Goal: Task Accomplishment & Management: Complete application form

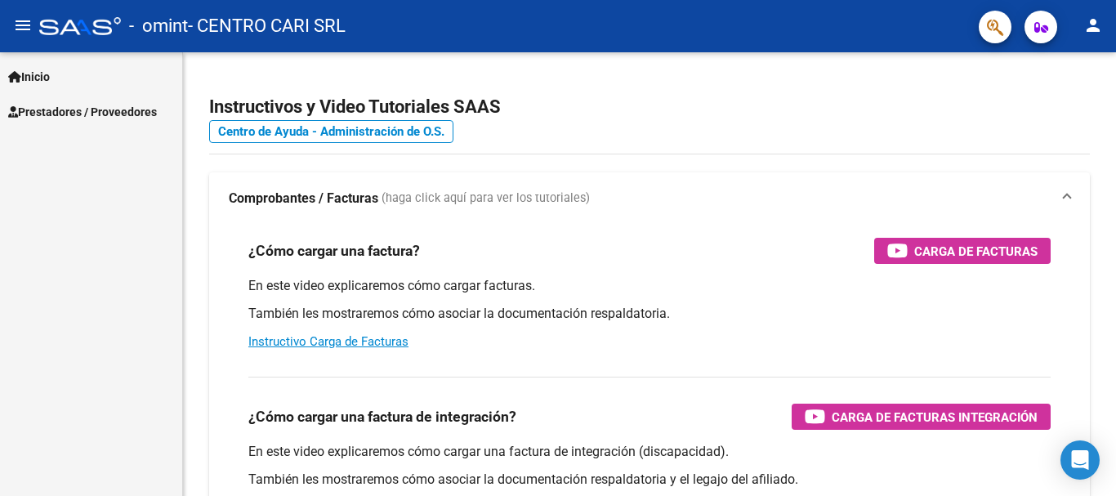
click at [89, 73] on link "Inicio" at bounding box center [91, 76] width 182 height 35
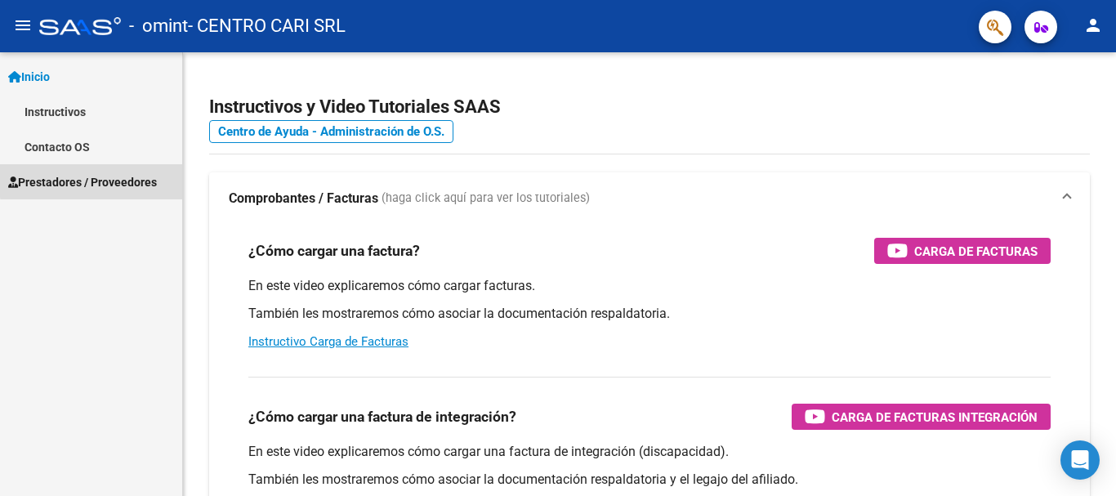
click at [93, 180] on span "Prestadores / Proveedores" at bounding box center [82, 182] width 149 height 18
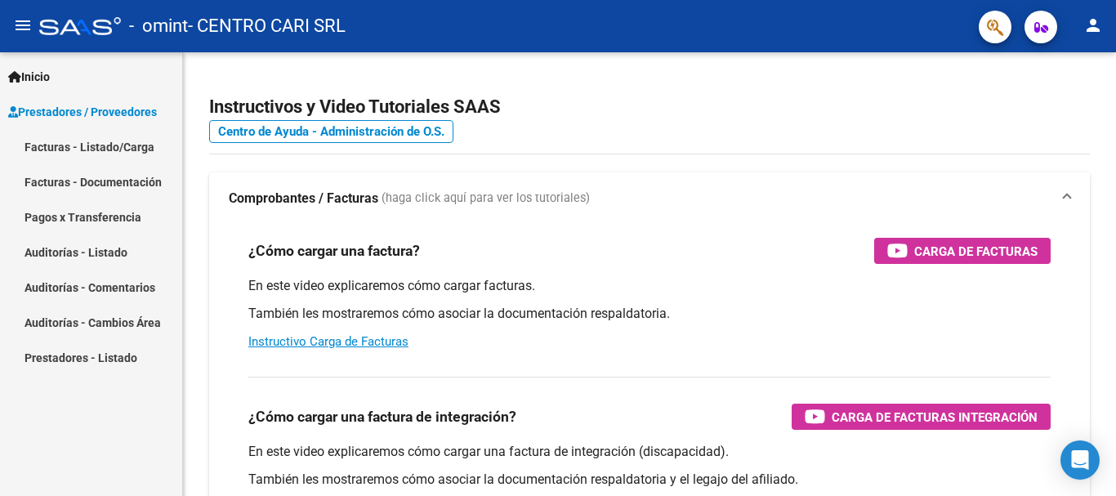
click at [123, 150] on link "Facturas - Listado/Carga" at bounding box center [91, 146] width 182 height 35
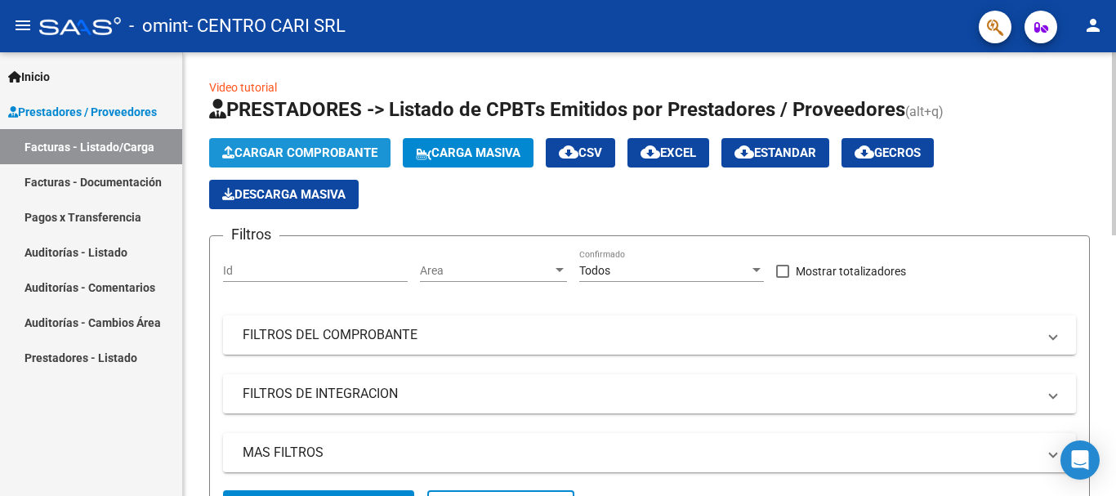
click at [323, 143] on button "Cargar Comprobante" at bounding box center [299, 152] width 181 height 29
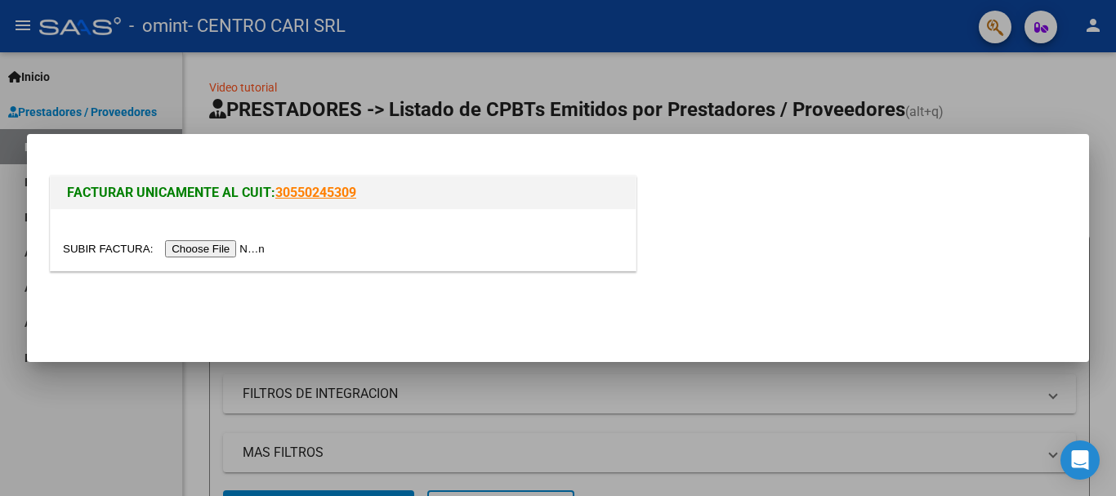
click at [237, 252] on input "file" at bounding box center [166, 248] width 207 height 17
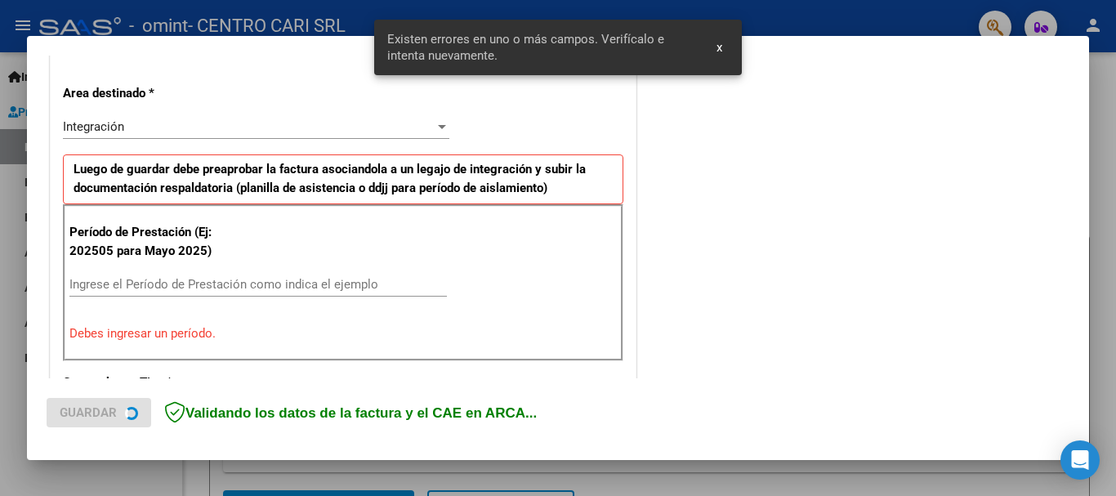
scroll to position [377, 0]
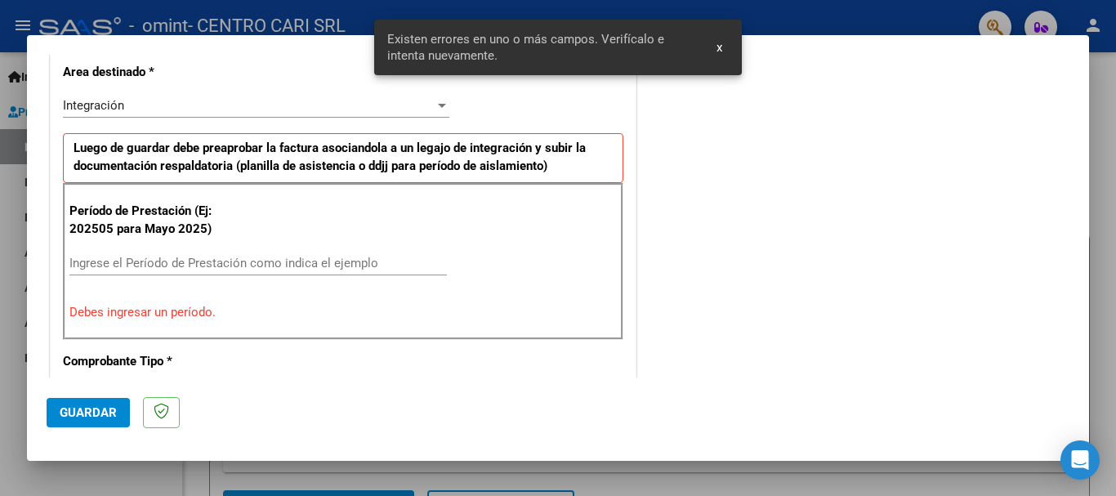
click at [345, 253] on div "Ingrese el Período de Prestación como indica el ejemplo" at bounding box center [257, 263] width 377 height 25
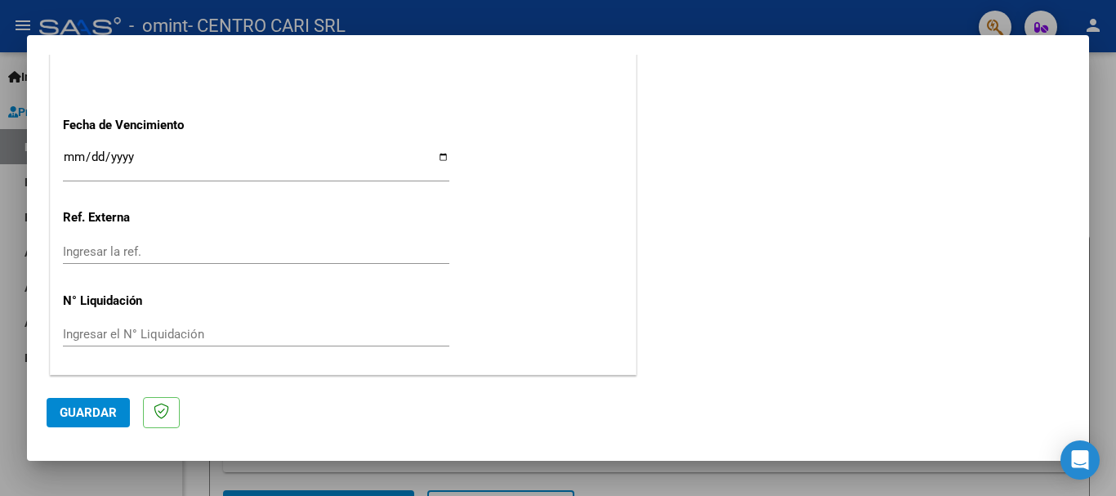
scroll to position [1115, 0]
type input "202509"
click at [98, 408] on span "Guardar" at bounding box center [88, 412] width 57 height 15
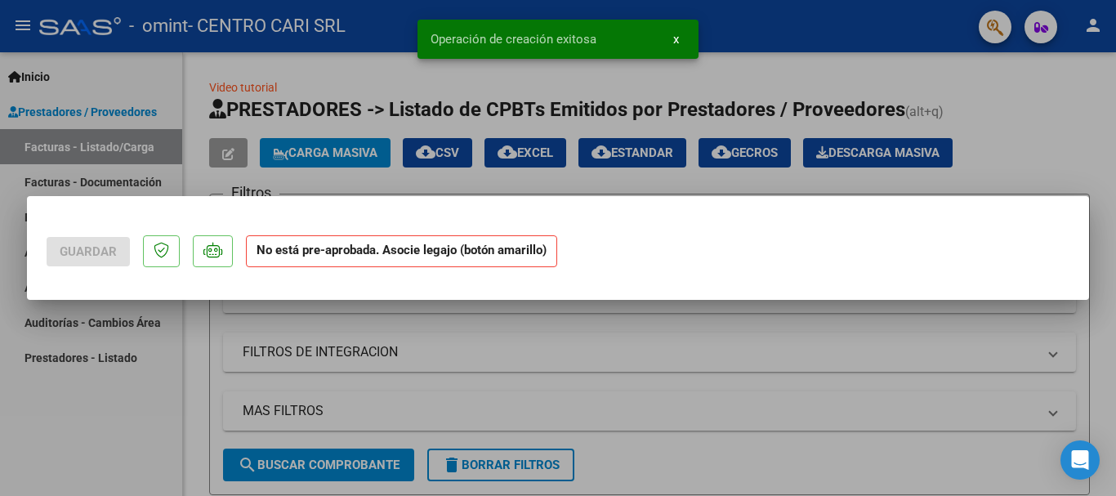
scroll to position [0, 0]
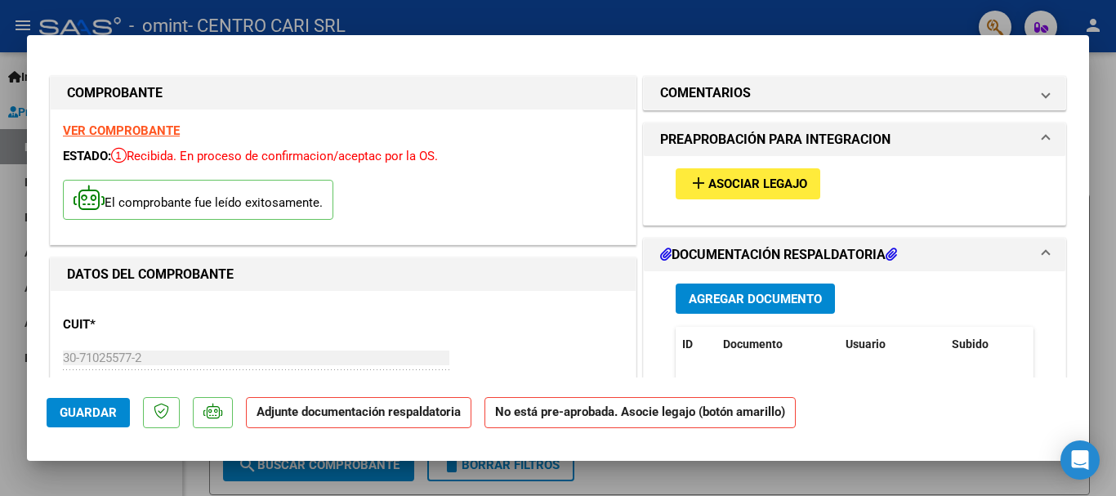
click at [782, 181] on span "Asociar Legajo" at bounding box center [757, 184] width 99 height 15
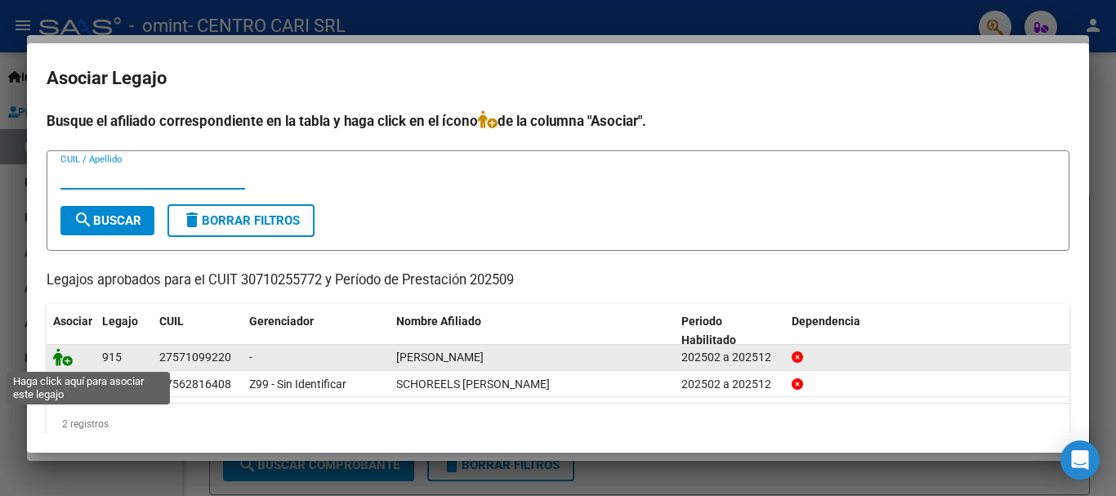
click at [68, 359] on icon at bounding box center [63, 357] width 20 height 18
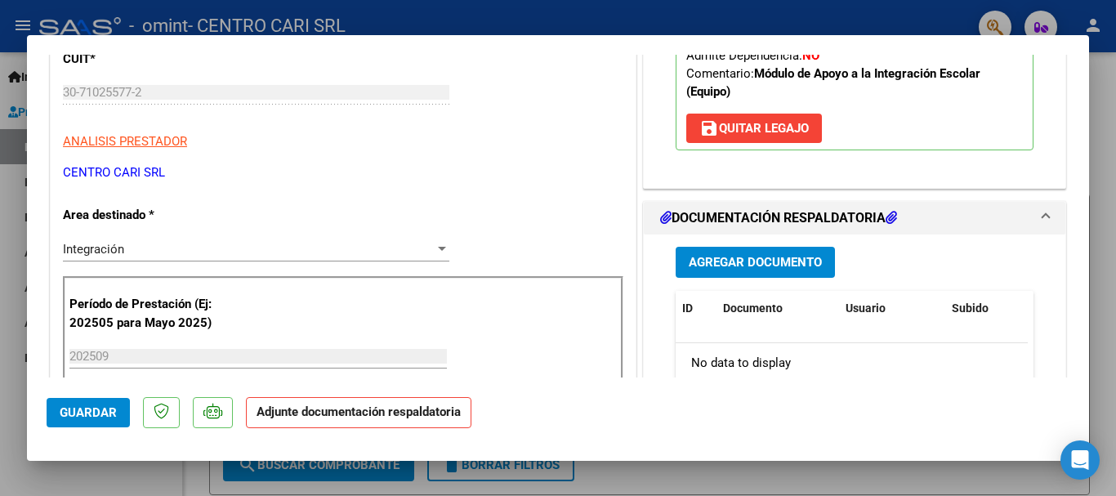
scroll to position [327, 0]
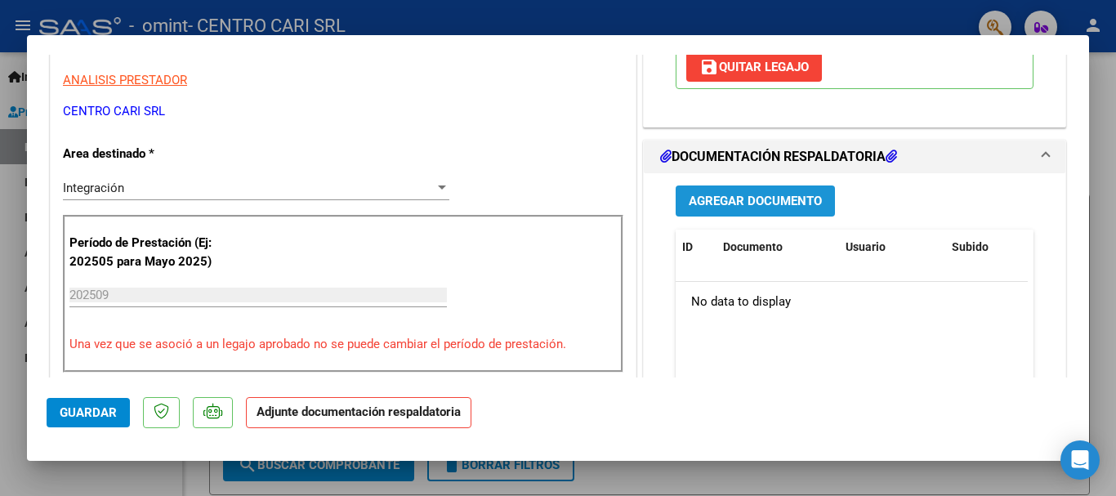
click at [773, 198] on span "Agregar Documento" at bounding box center [755, 201] width 133 height 15
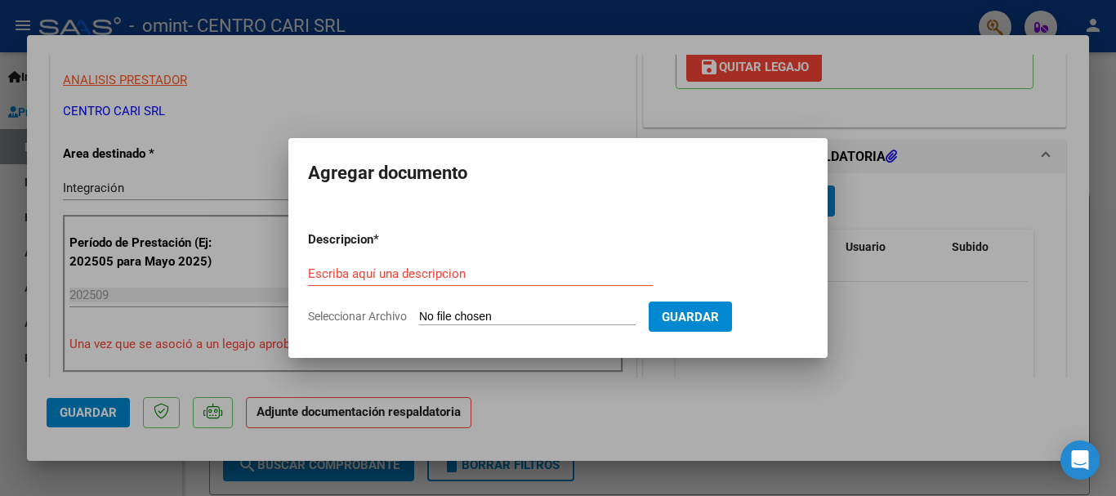
click at [567, 307] on form "Descripcion * Escriba aquí una descripcion Seleccionar Archivo Guardar" at bounding box center [558, 277] width 500 height 119
click at [571, 319] on input "Seleccionar Archivo" at bounding box center [527, 318] width 216 height 16
type input "C:\fakepath\[PERSON_NAME] - SAIE - [DATE].pdf"
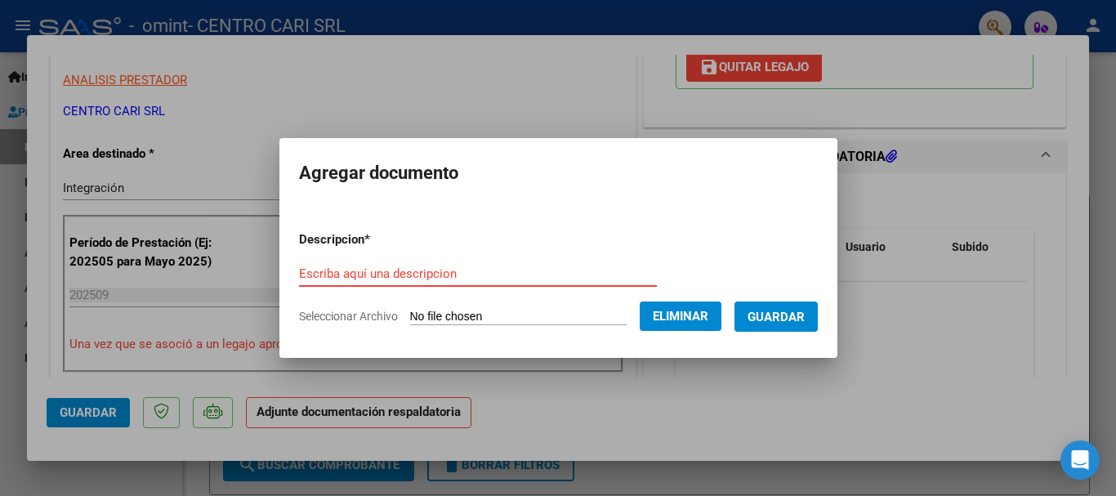
click at [529, 273] on input "Escriba aquí una descripcion" at bounding box center [478, 273] width 358 height 15
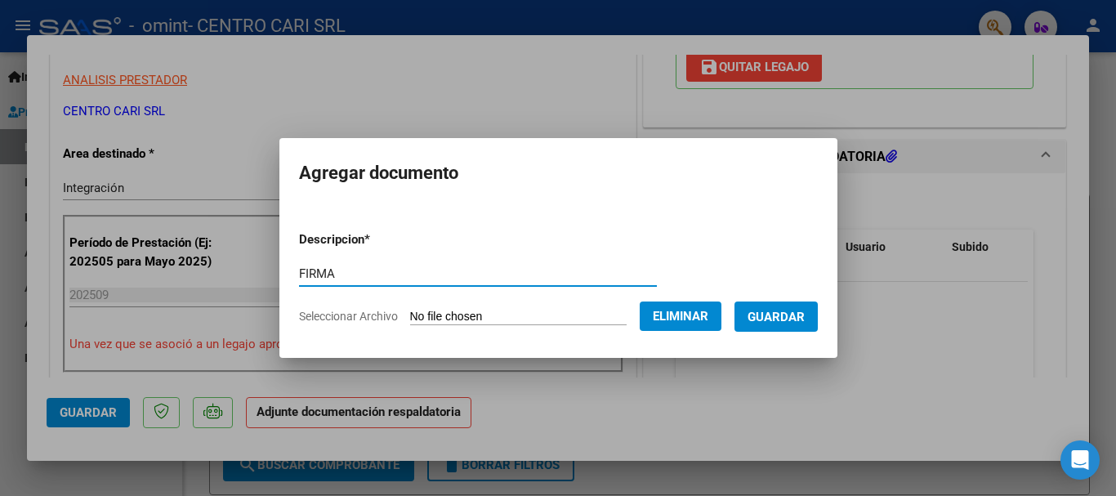
type input "FIRMA"
click at [770, 319] on span "Guardar" at bounding box center [775, 317] width 57 height 15
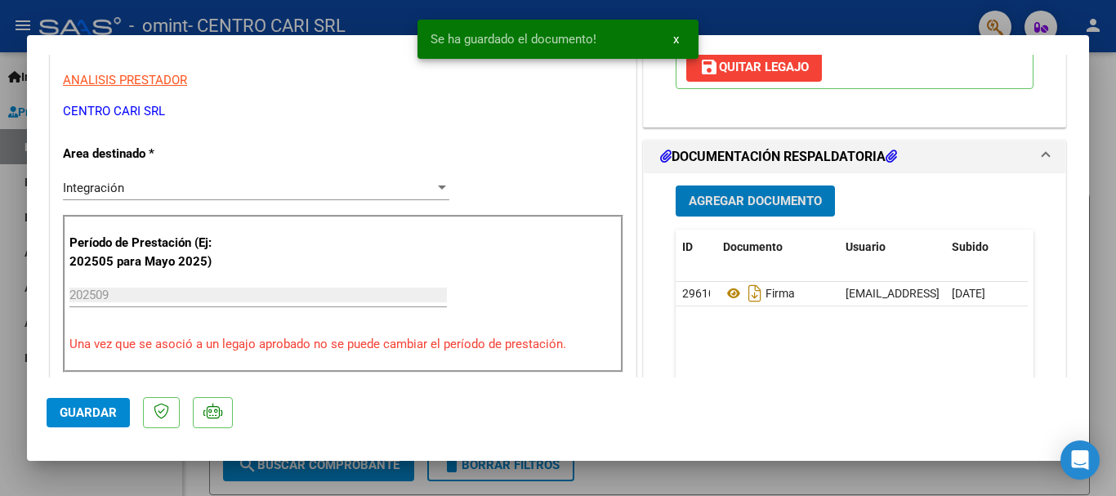
click at [659, 476] on div at bounding box center [558, 248] width 1116 height 496
type input "$ 0,00"
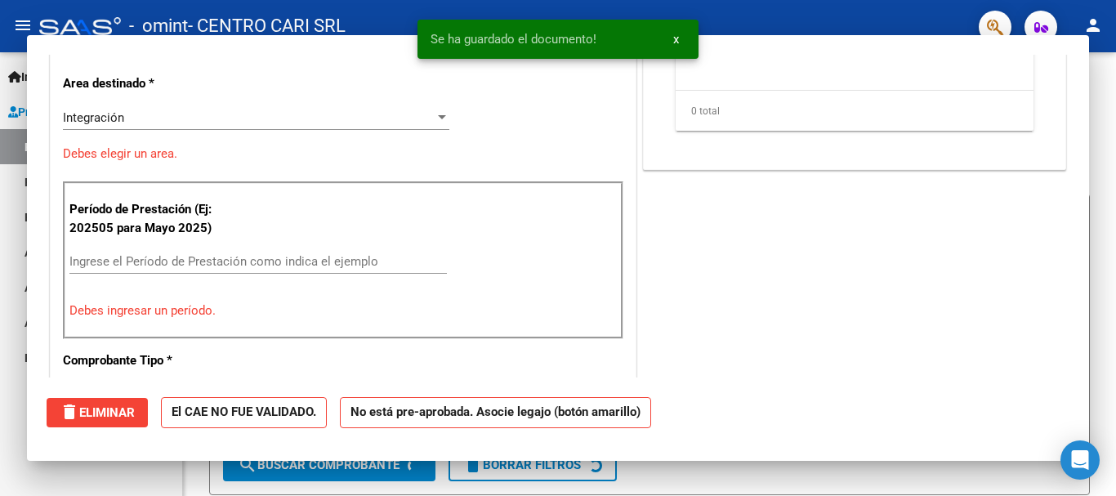
scroll to position [277, 0]
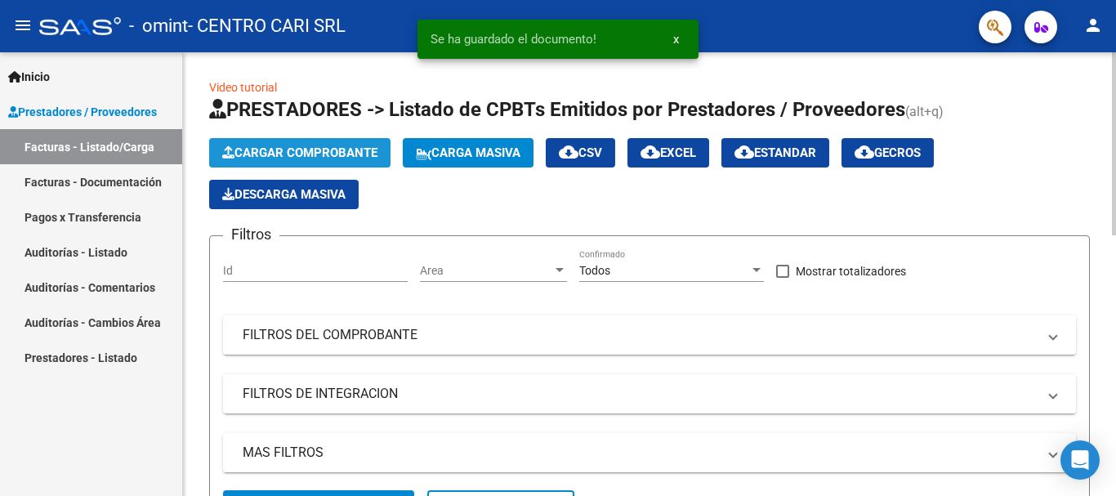
click at [371, 158] on span "Cargar Comprobante" at bounding box center [299, 152] width 155 height 15
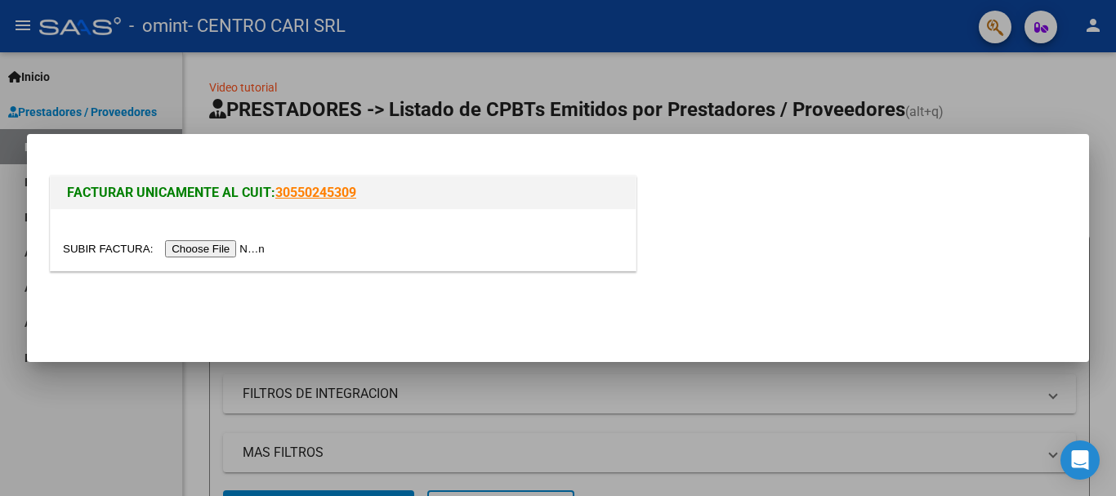
click at [253, 252] on input "file" at bounding box center [166, 248] width 207 height 17
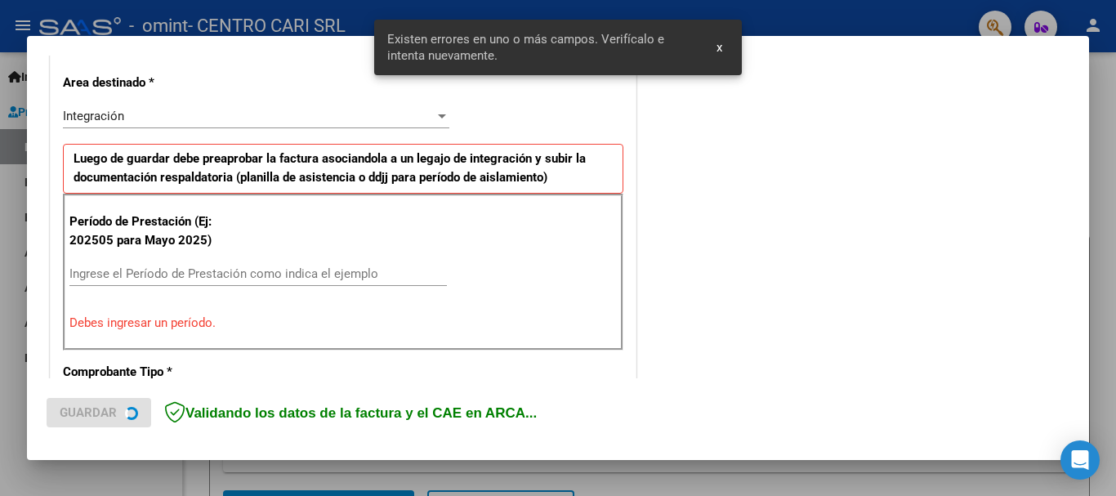
scroll to position [377, 0]
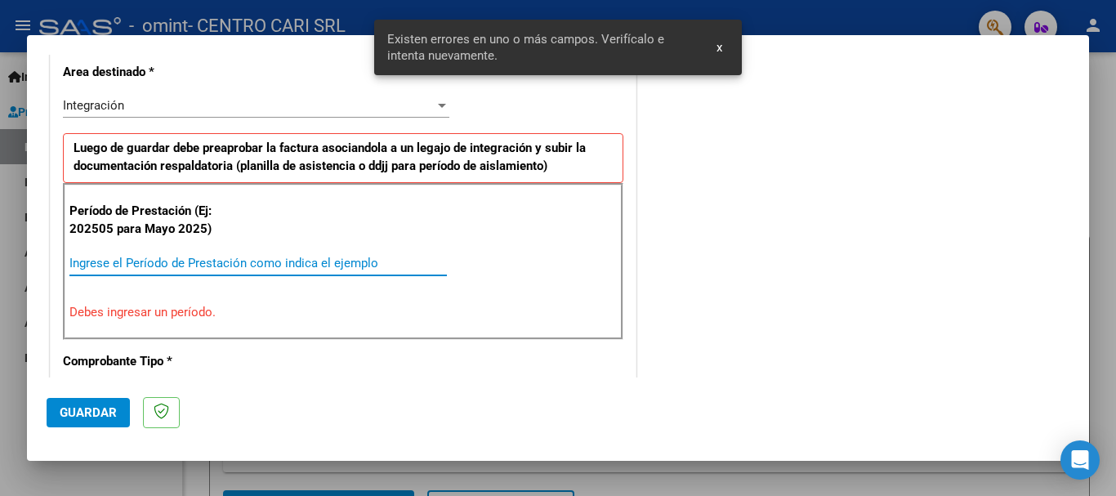
click at [297, 263] on input "Ingrese el Período de Prestación como indica el ejemplo" at bounding box center [257, 263] width 377 height 15
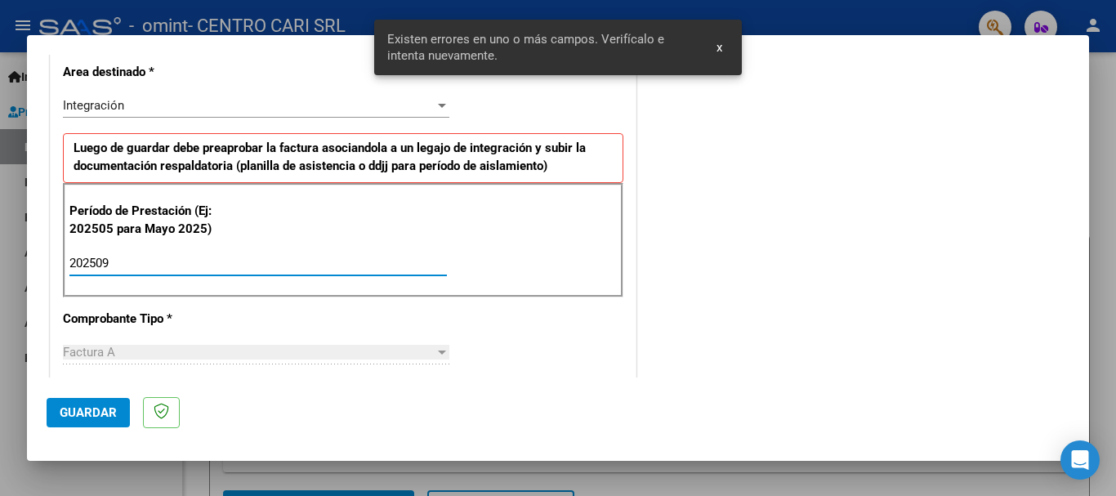
type input "202509"
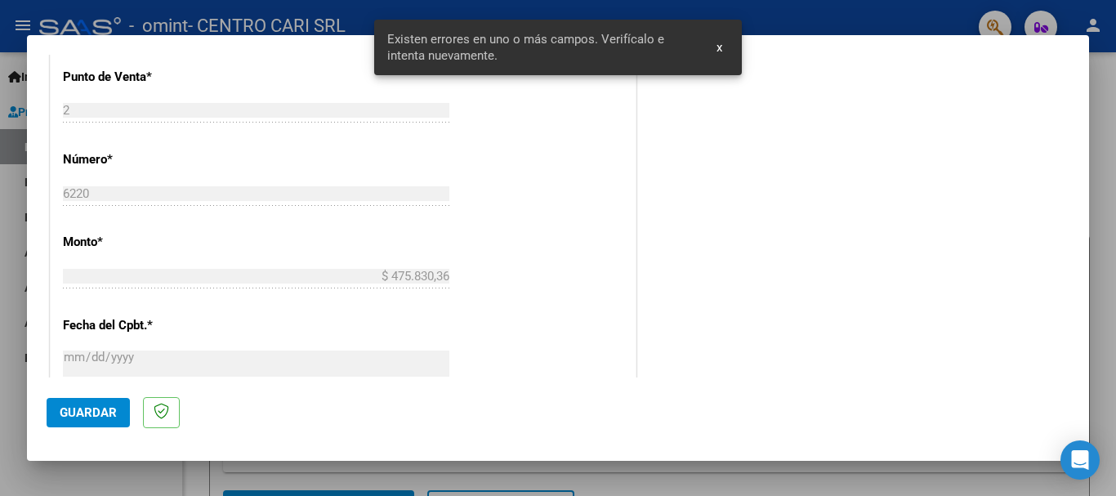
scroll to position [704, 0]
click at [122, 406] on button "Guardar" at bounding box center [88, 412] width 83 height 29
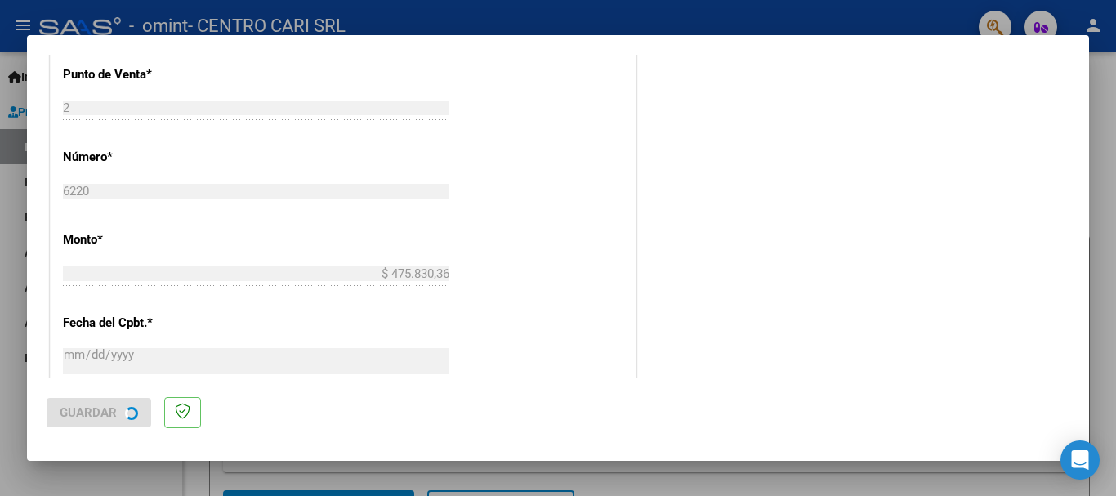
scroll to position [0, 0]
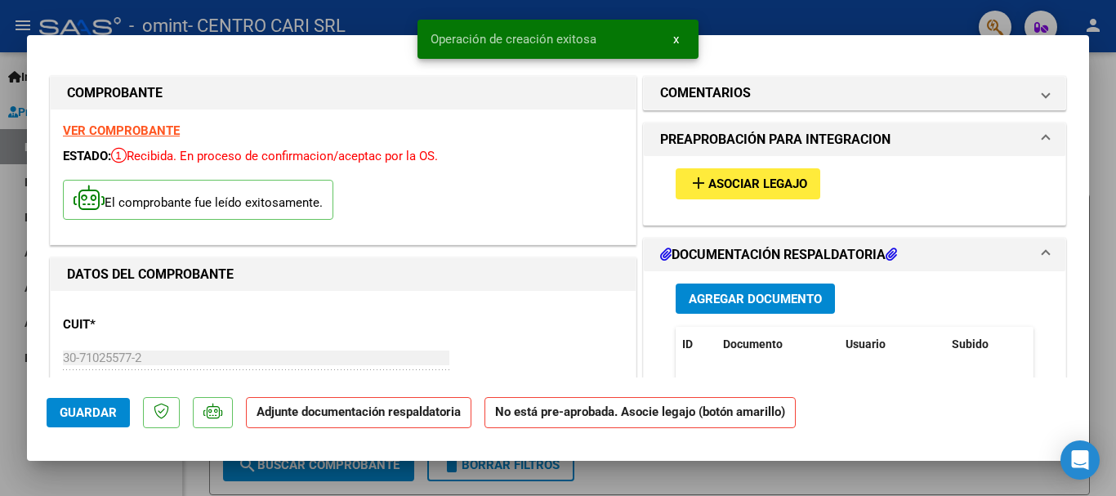
click at [698, 181] on mat-icon "add" at bounding box center [699, 183] width 20 height 20
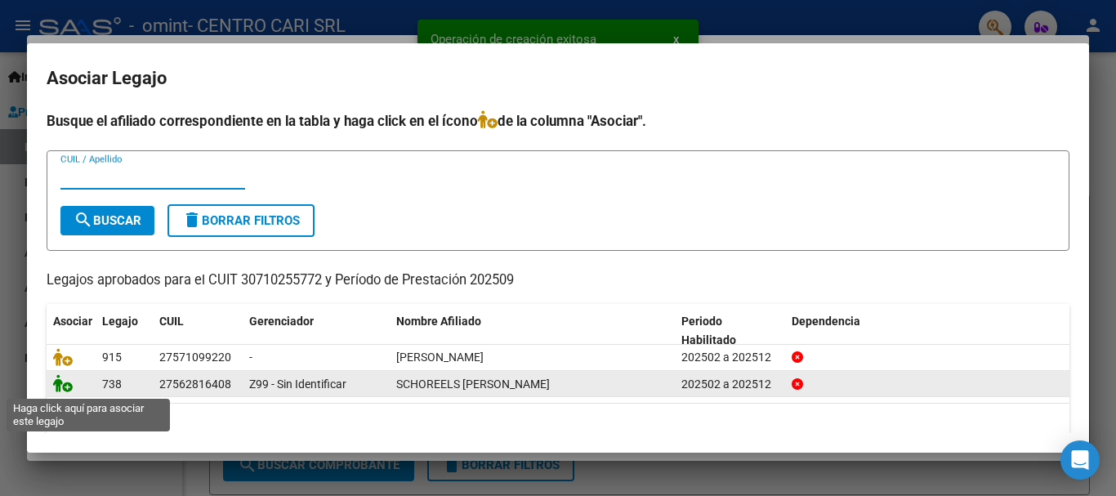
click at [69, 385] on icon at bounding box center [63, 383] width 20 height 18
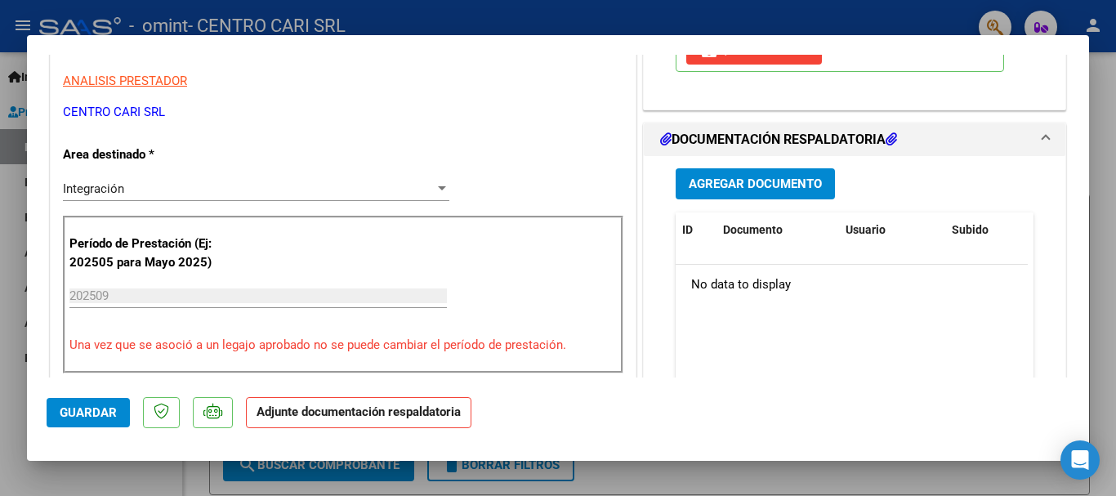
scroll to position [327, 0]
click at [763, 167] on div "Agregar Documento ID Documento Usuario Subido Acción No data to display 0 total…" at bounding box center [854, 318] width 382 height 326
click at [761, 171] on button "Agregar Documento" at bounding box center [754, 182] width 159 height 30
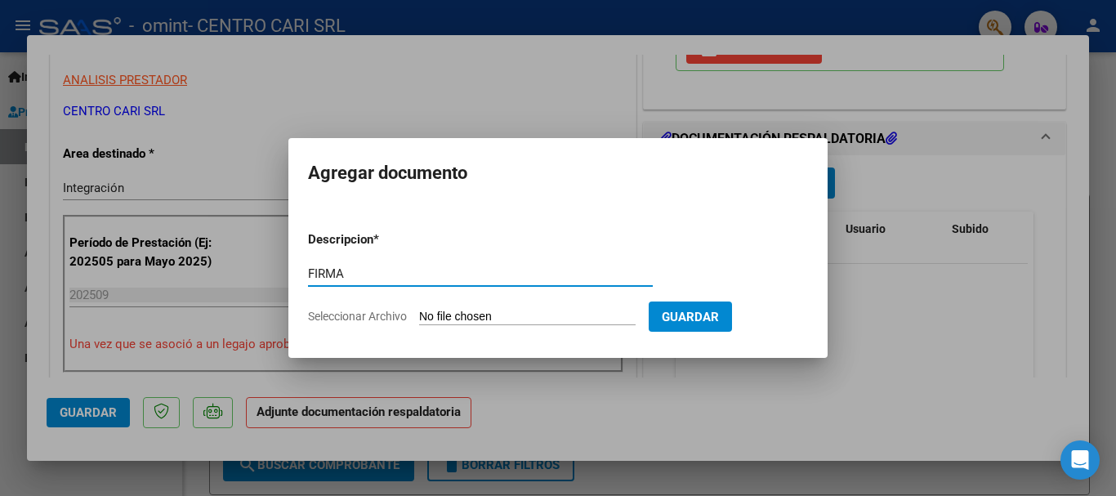
type input "FIRMA"
click at [512, 305] on form "Descripcion * FIRMA Escriba aquí una descripcion Seleccionar Archivo Guardar" at bounding box center [558, 277] width 500 height 119
click at [515, 319] on input "Seleccionar Archivo" at bounding box center [527, 318] width 216 height 16
type input "C:\fakepath\SCHOREELS [PERSON_NAME] - SAIE- SEPTIEMBRE.pdf"
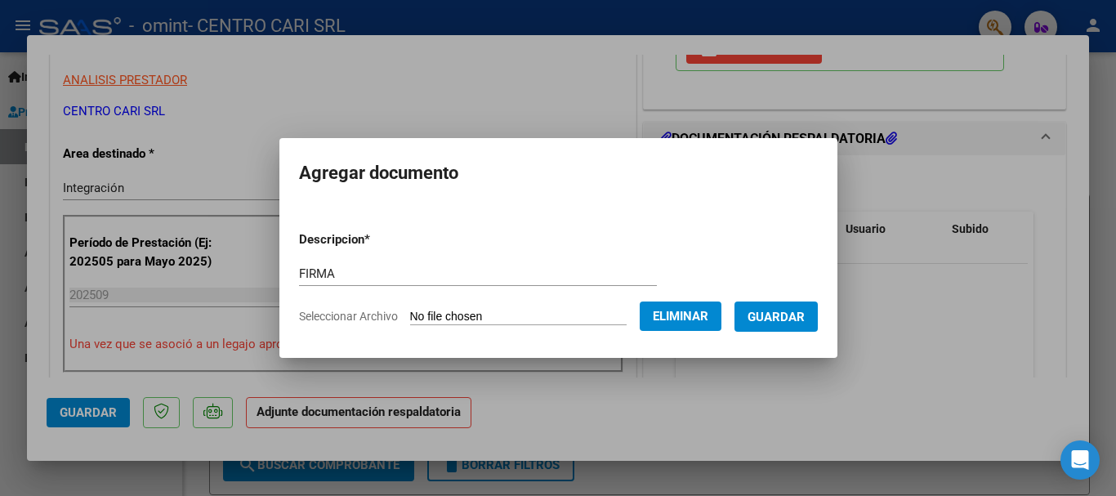
click at [772, 311] on span "Guardar" at bounding box center [775, 317] width 57 height 15
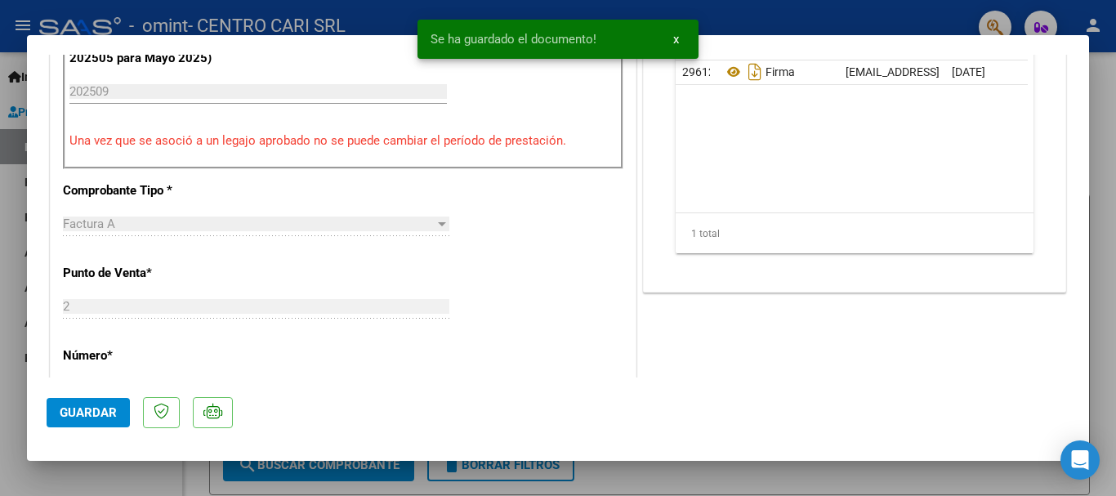
scroll to position [572, 0]
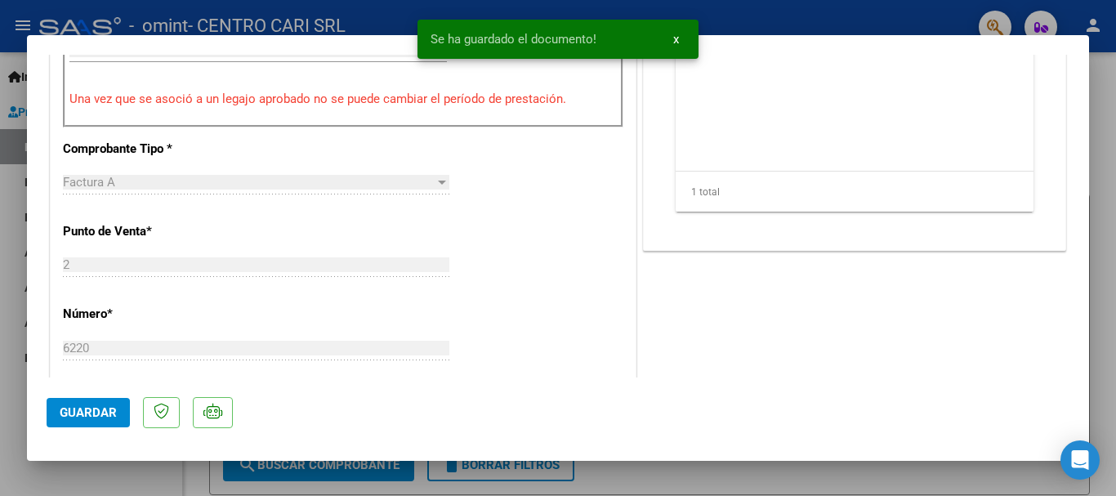
click at [97, 409] on span "Guardar" at bounding box center [88, 412] width 57 height 15
click at [657, 485] on div at bounding box center [558, 248] width 1116 height 496
type input "$ 0,00"
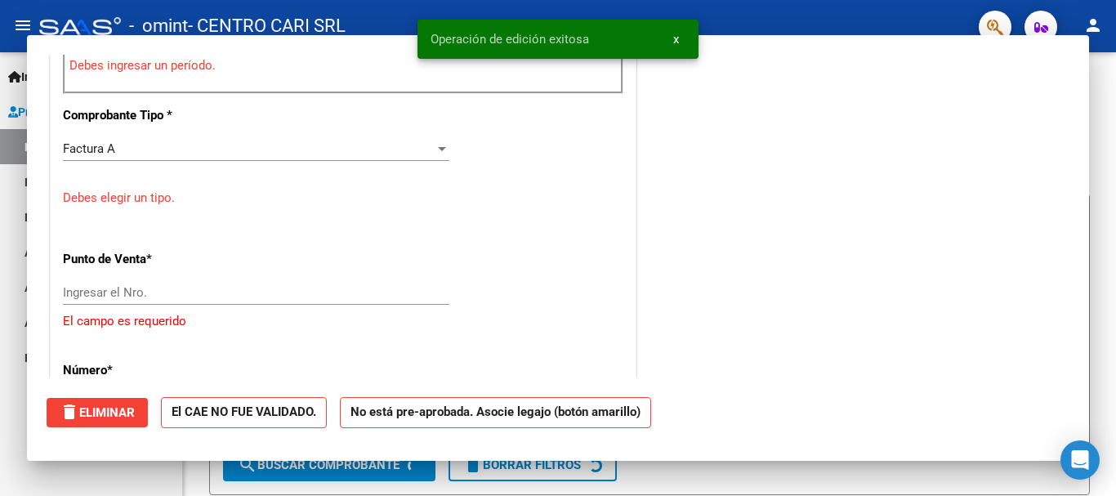
scroll to position [538, 0]
